Goal: Navigation & Orientation: Find specific page/section

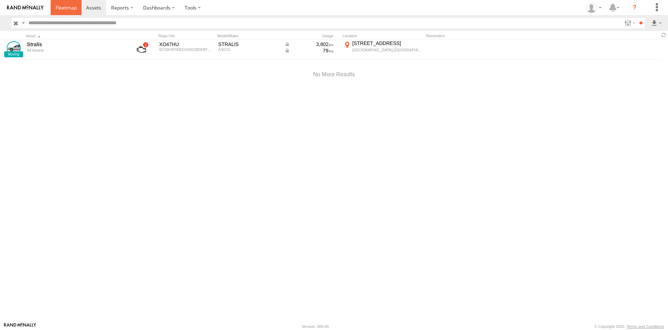
click at [59, 6] on span at bounding box center [66, 7] width 21 height 7
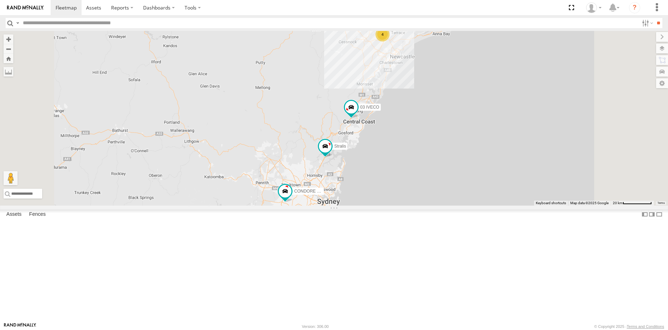
click at [0, 0] on div "Baby Iveco" at bounding box center [0, 0] width 0 height 0
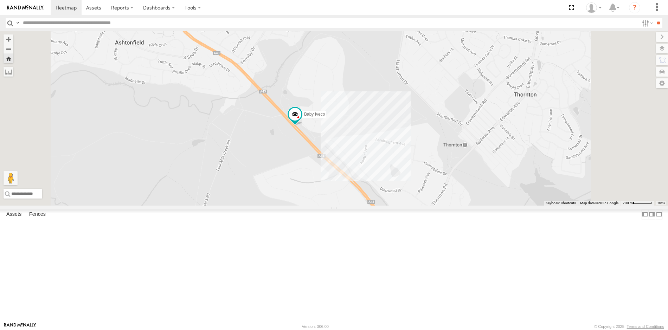
click at [0, 0] on div "Stralis" at bounding box center [0, 0] width 0 height 0
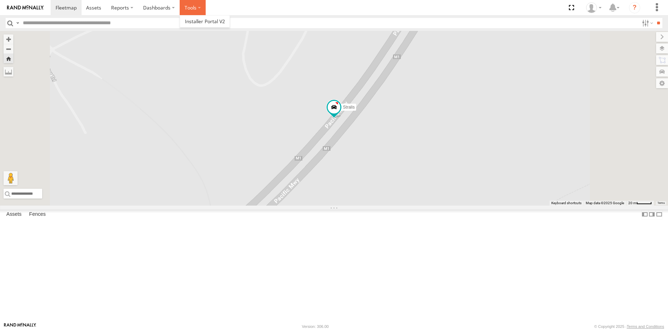
click at [195, 9] on label at bounding box center [193, 7] width 26 height 15
click at [88, 10] on span at bounding box center [93, 7] width 15 height 7
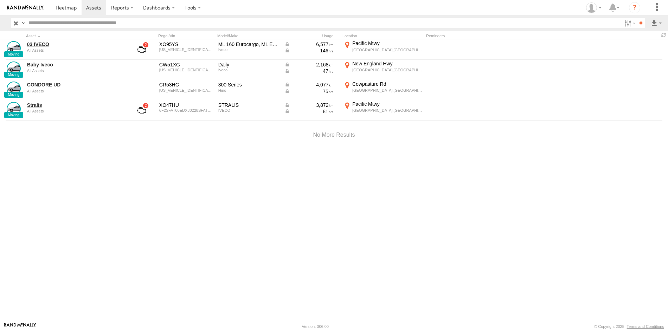
click at [663, 23] on header "Search Query Asset ID Asset Label Registration Manufacturer Model VIN Job ID De…" at bounding box center [334, 23] width 668 height 16
click at [654, 23] on label at bounding box center [657, 23] width 12 height 10
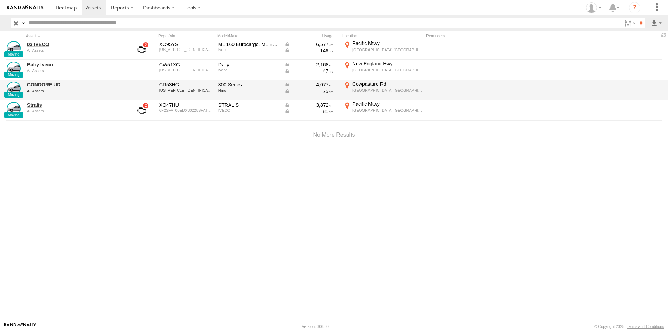
drag, startPoint x: 616, startPoint y: 171, endPoint x: 319, endPoint y: 94, distance: 306.0
click at [612, 170] on div "03 IVECO All Assets XO95YS ZCFA1MM0402642808 ML 160 Eurocargo, ML Eurocargo Ive…" at bounding box center [334, 180] width 668 height 283
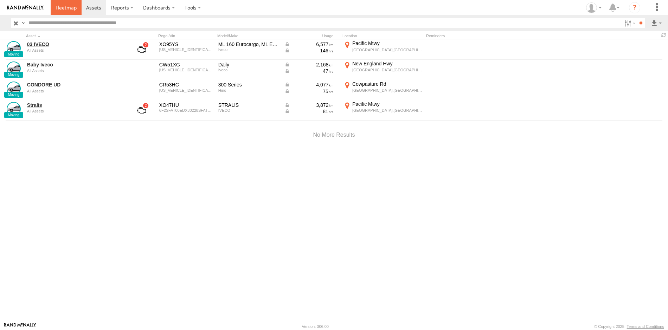
click at [68, 2] on link at bounding box center [66, 7] width 31 height 15
